Goal: Find specific page/section: Find specific page/section

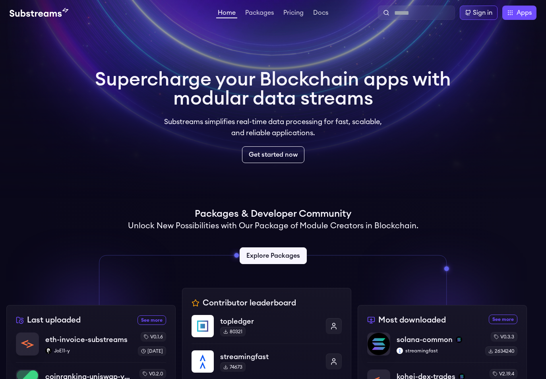
click at [293, 259] on link "Explore Packages" at bounding box center [273, 255] width 67 height 17
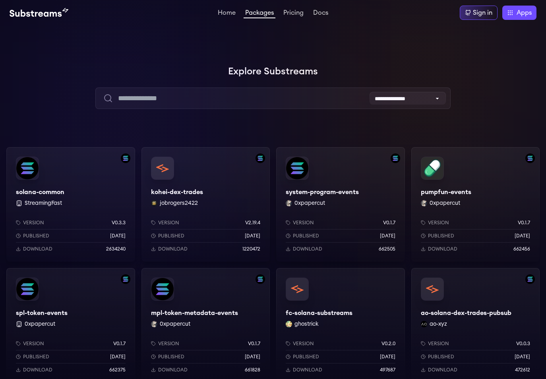
click at [194, 194] on div "kohei-dex-trades jobrogers2422 Version v2.19.4 Published [DATE] Download 1220472" at bounding box center [205, 204] width 129 height 114
click at [215, 14] on link at bounding box center [113, 13] width 207 height 10
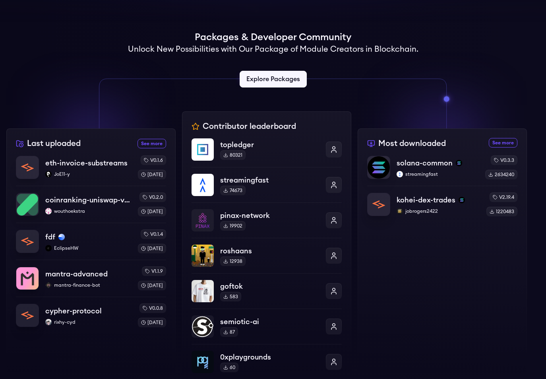
scroll to position [199, 0]
